Goal: Task Accomplishment & Management: Manage account settings

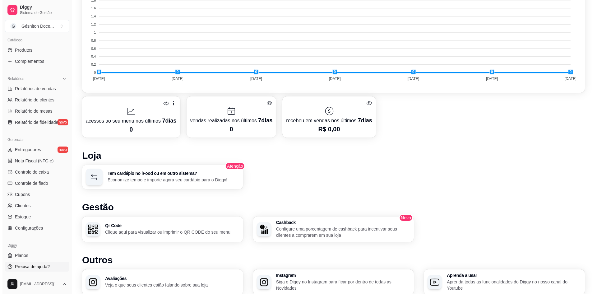
scroll to position [255, 0]
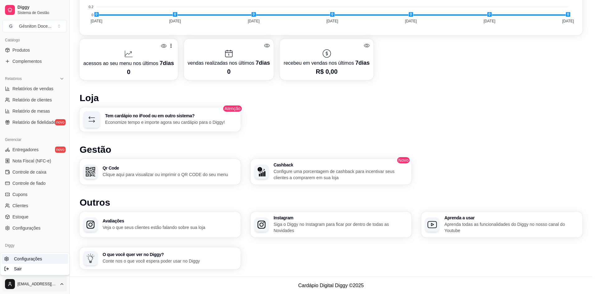
click at [27, 259] on span "Configurações" at bounding box center [28, 259] width 28 height 6
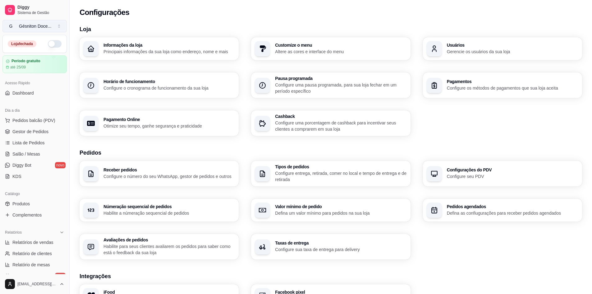
click at [54, 28] on button "G Gésniton Doce ..." at bounding box center [34, 26] width 64 height 12
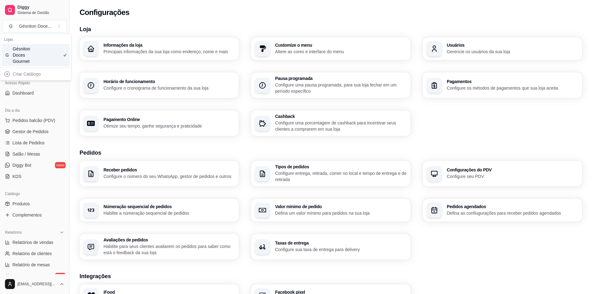
click at [138, 27] on h3 "Loja" at bounding box center [331, 29] width 503 height 9
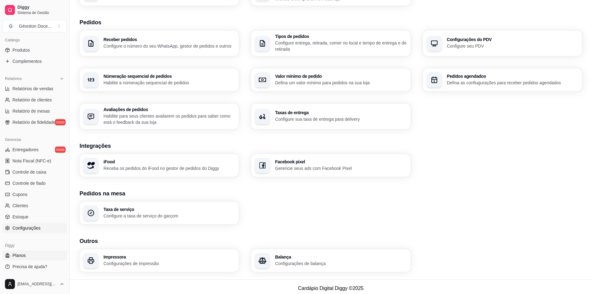
scroll to position [133, 0]
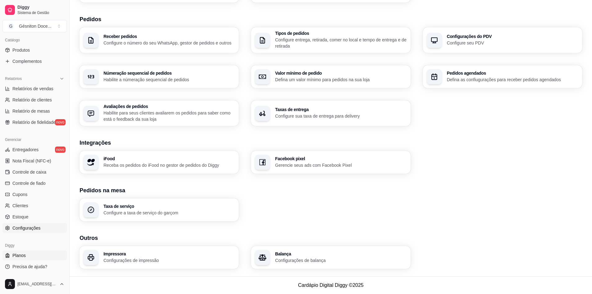
click at [34, 251] on link "Planos" at bounding box center [34, 255] width 64 height 10
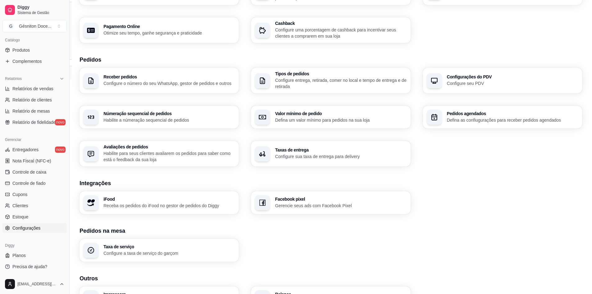
scroll to position [93, 0]
click at [30, 226] on span "Configurações" at bounding box center [26, 228] width 28 height 6
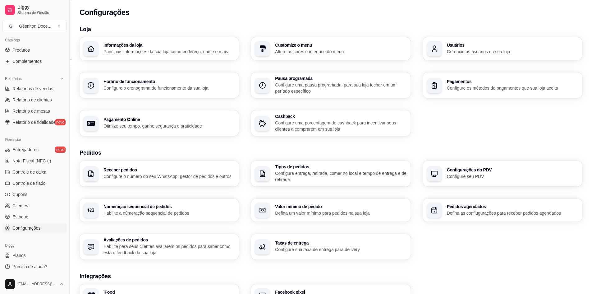
click at [447, 43] on div "Usuários Gerencie os usuários da sua loja" at bounding box center [502, 48] width 159 height 23
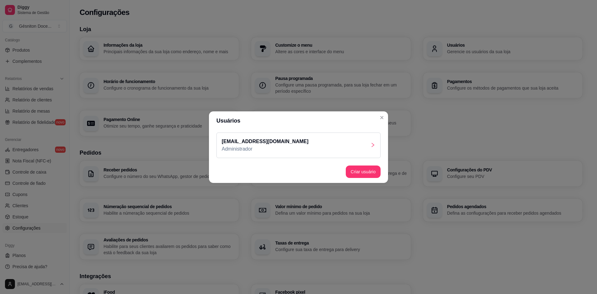
click at [295, 151] on div "gesnitondg@icloud.com Administrador" at bounding box center [298, 145] width 164 height 26
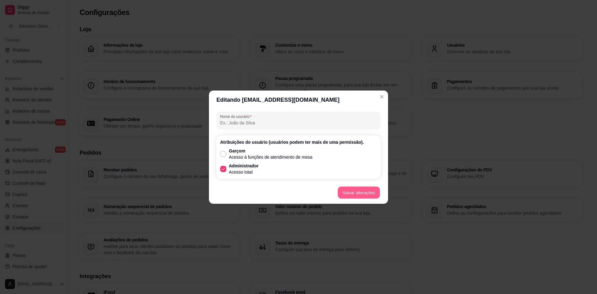
click at [363, 193] on button "Salvar alterações" at bounding box center [359, 192] width 42 height 12
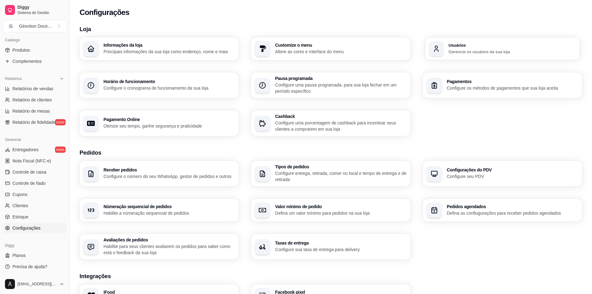
click at [457, 49] on p "Gerencie os usuários da sua loja" at bounding box center [513, 52] width 128 height 6
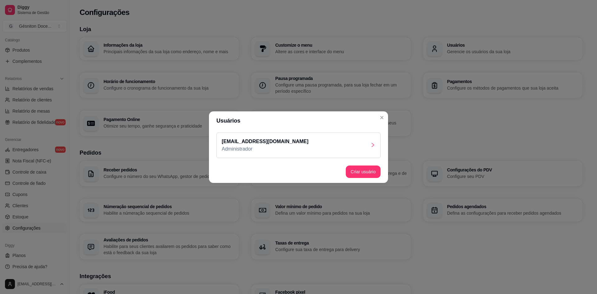
click at [331, 151] on div "gesnitondg@icloud.com Administrador" at bounding box center [298, 145] width 164 height 26
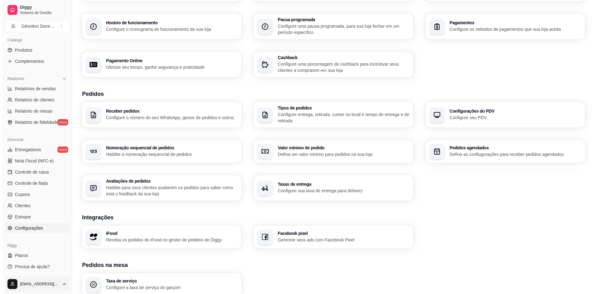
scroll to position [62, 0]
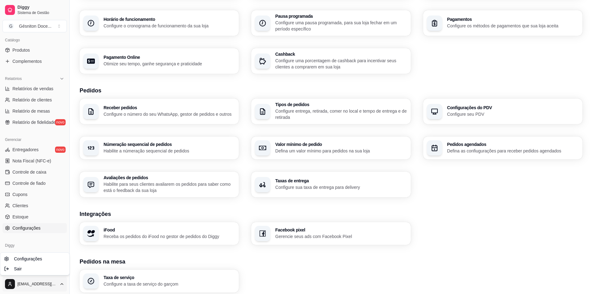
click at [35, 232] on html "Diggy Sistema de Gestão G Gésniton Doce ... Loja fechada Período gratuito até 2…" at bounding box center [298, 85] width 597 height 294
click at [24, 258] on span "Configurações" at bounding box center [28, 259] width 28 height 6
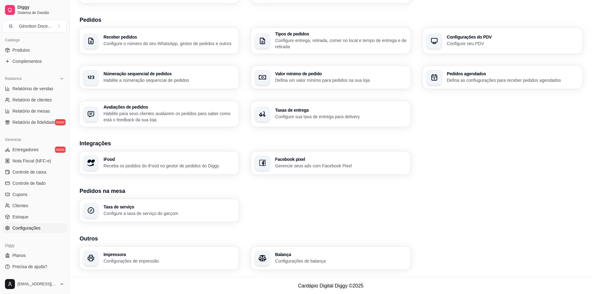
scroll to position [133, 0]
click at [28, 160] on html "Diggy Sistema de Gestão G Gésniton Doce ... Loja fechada Período gratuito até 2…" at bounding box center [296, 14] width 592 height 294
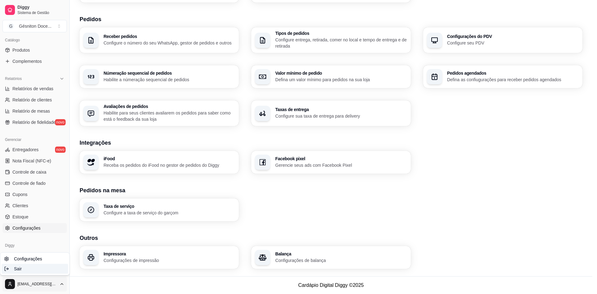
click at [28, 266] on div "Sair" at bounding box center [35, 269] width 67 height 10
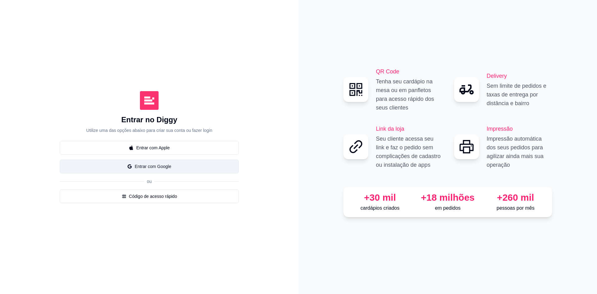
click at [158, 171] on button "Entrar com Google" at bounding box center [149, 167] width 179 height 14
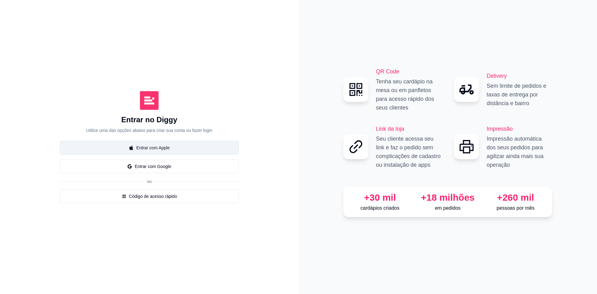
click at [155, 147] on button "Entrar com Apple" at bounding box center [149, 148] width 179 height 14
